Goal: Task Accomplishment & Management: Complete application form

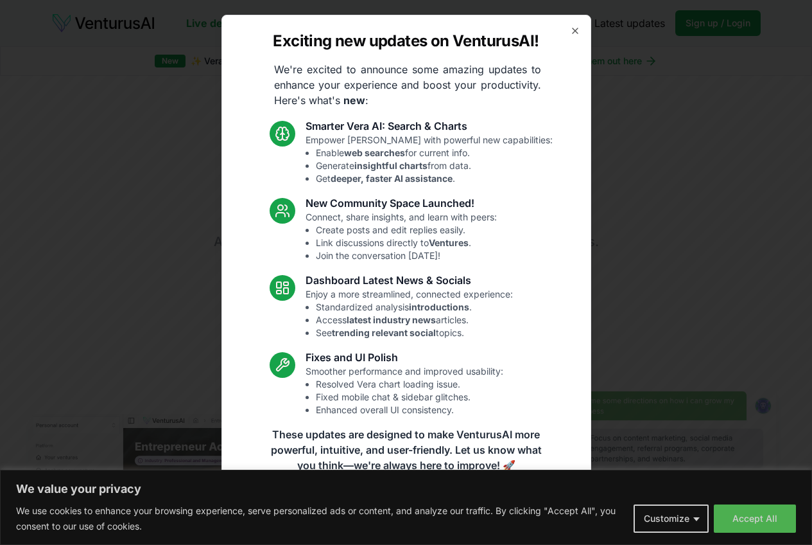
drag, startPoint x: 331, startPoint y: 210, endPoint x: 555, endPoint y: 428, distance: 313.4
click at [345, 214] on div "New Community Space Launched! Connect, share insights, and learn with peers: Cr…" at bounding box center [401, 228] width 191 height 67
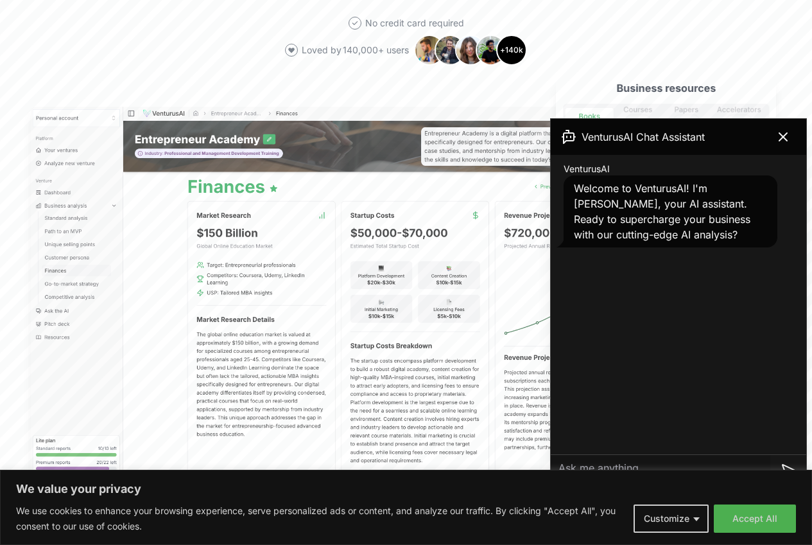
scroll to position [321, 0]
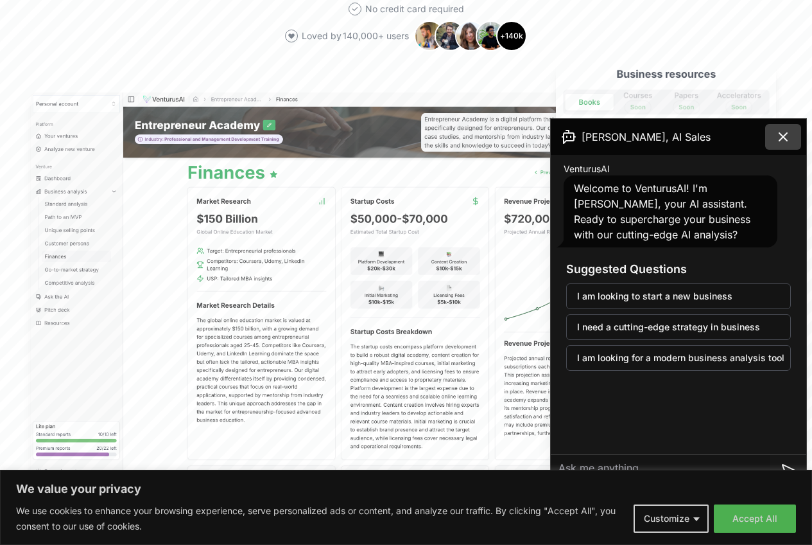
click at [785, 130] on icon at bounding box center [783, 136] width 15 height 15
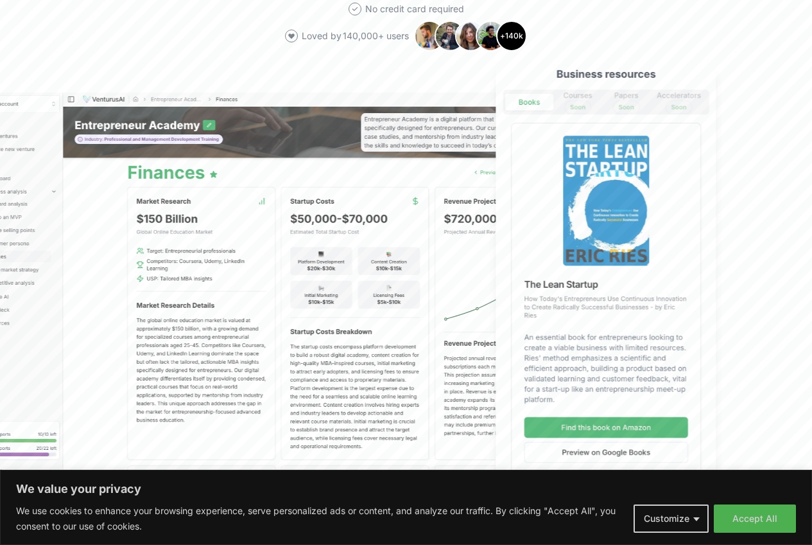
click at [641, 521] on button "Customize" at bounding box center [671, 518] width 75 height 28
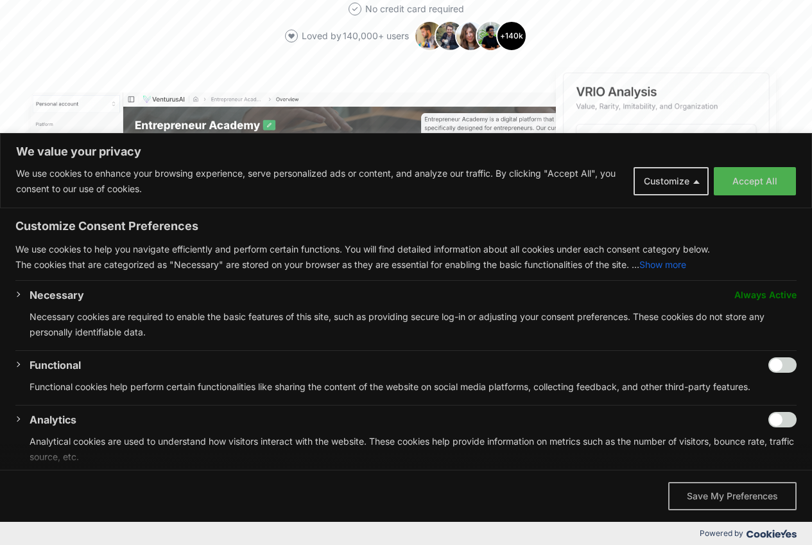
click at [751, 496] on button "Save My Preferences" at bounding box center [733, 496] width 128 height 28
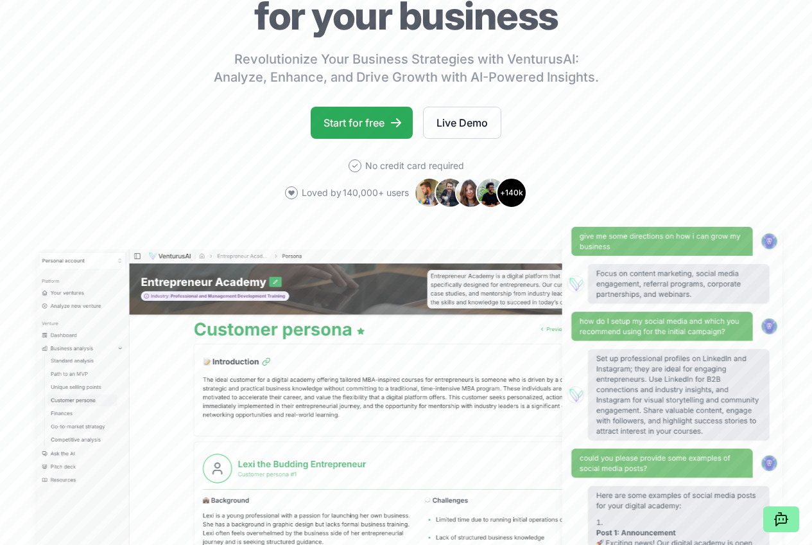
scroll to position [0, 0]
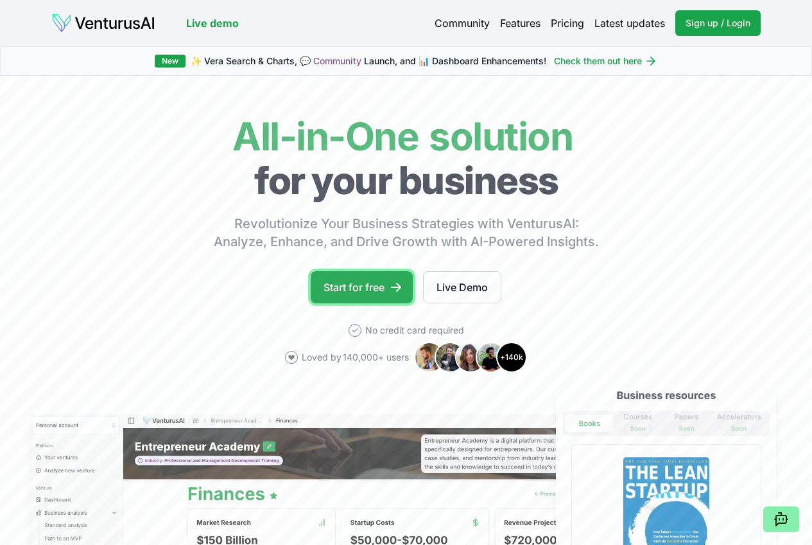
click at [362, 297] on link "Start for free" at bounding box center [362, 287] width 102 height 32
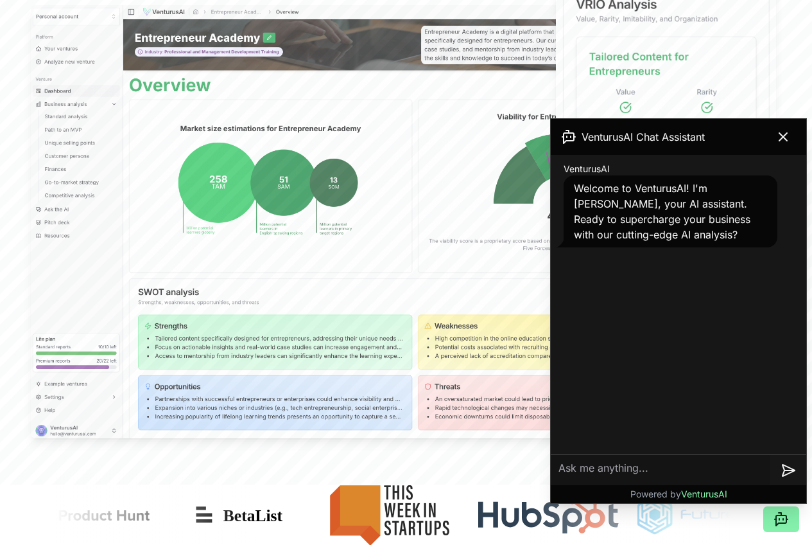
scroll to position [450, 0]
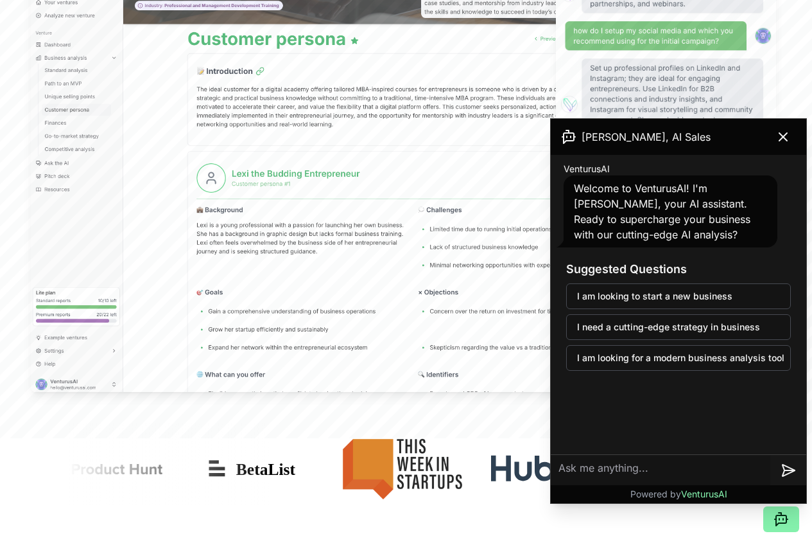
click at [651, 466] on textarea at bounding box center [661, 470] width 220 height 31
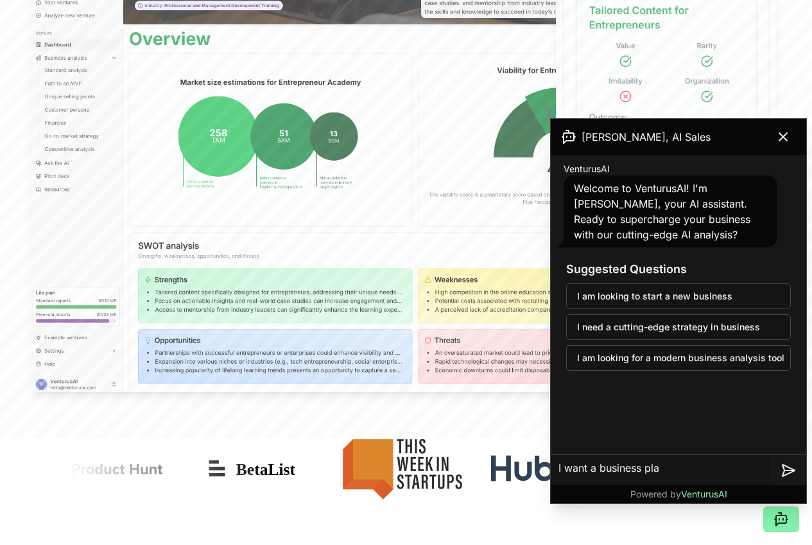
type textarea "I want a business plan"
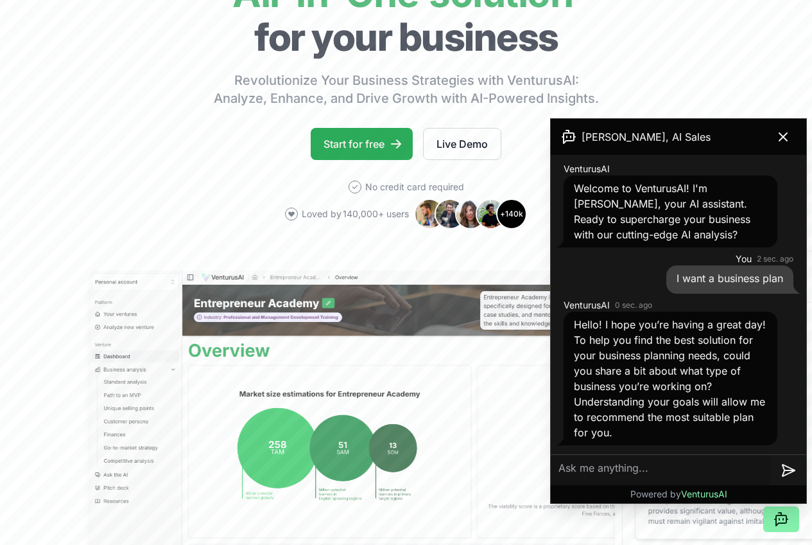
scroll to position [128, 0]
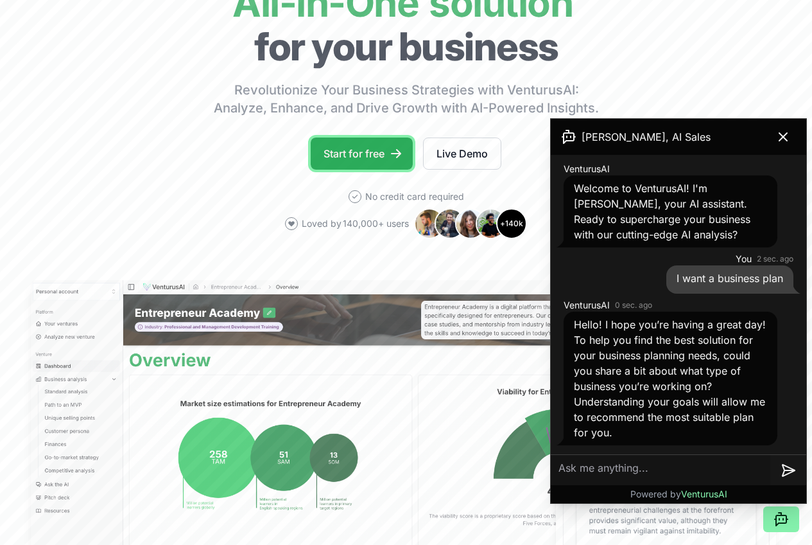
click at [359, 168] on link "Start for free" at bounding box center [362, 153] width 102 height 32
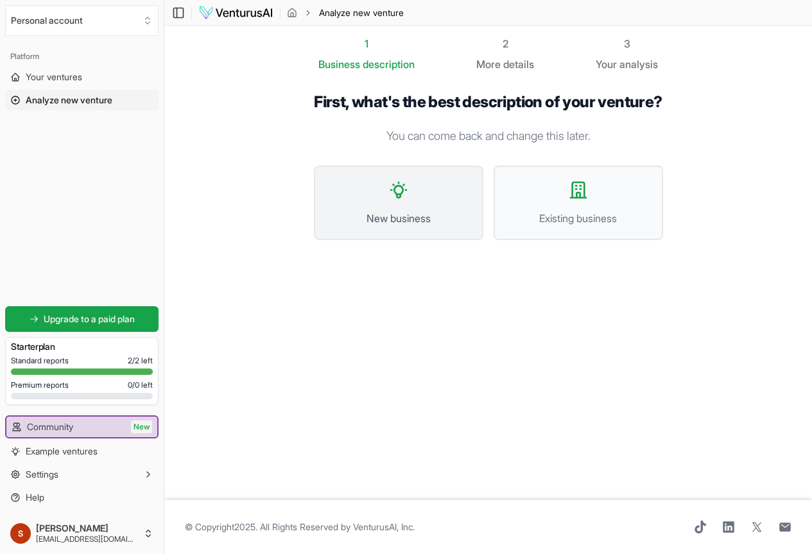
click at [461, 216] on span "New business" at bounding box center [398, 218] width 141 height 15
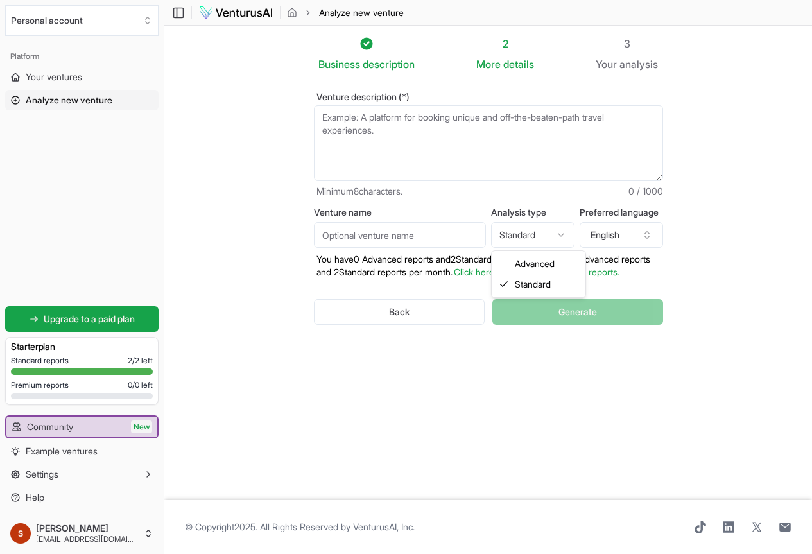
click at [538, 239] on html "We value your privacy We use cookies to enhance your browsing experience, serve…" at bounding box center [406, 277] width 812 height 554
click at [555, 223] on html "We value your privacy We use cookies to enhance your browsing experience, serve…" at bounding box center [406, 277] width 812 height 554
select select "standard"
click at [663, 231] on button "English" at bounding box center [621, 235] width 83 height 26
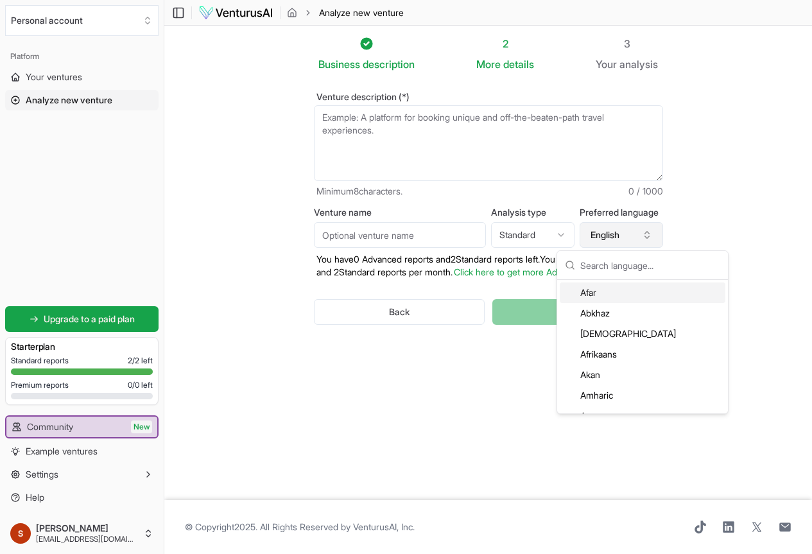
click at [663, 231] on button "English" at bounding box center [621, 235] width 83 height 26
